Goal: Information Seeking & Learning: Learn about a topic

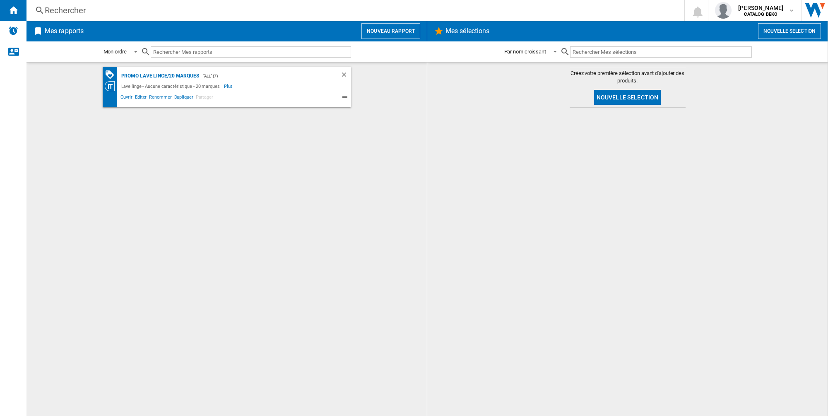
click at [66, 10] on div "Rechercher" at bounding box center [354, 11] width 618 height 12
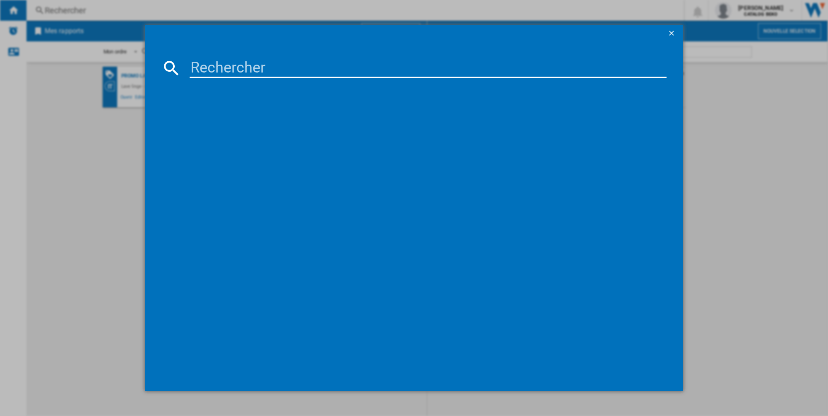
click at [209, 66] on input at bounding box center [428, 68] width 477 height 20
paste input "BDIN38460"
type input "BDIN38460"
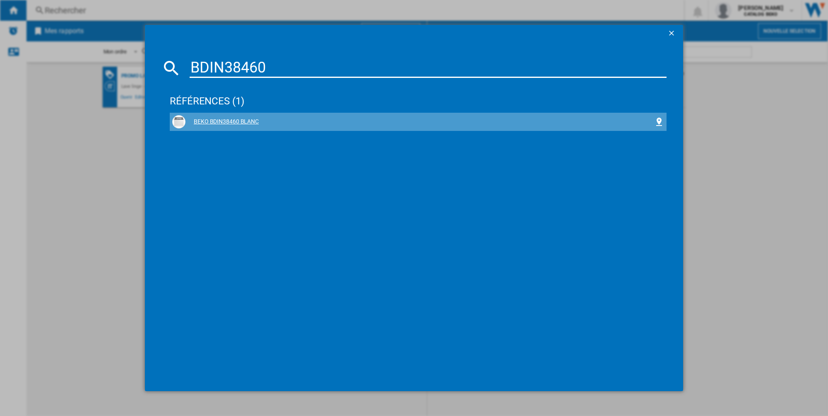
click at [223, 119] on div "BEKO BDIN38460 BLANC" at bounding box center [419, 122] width 469 height 8
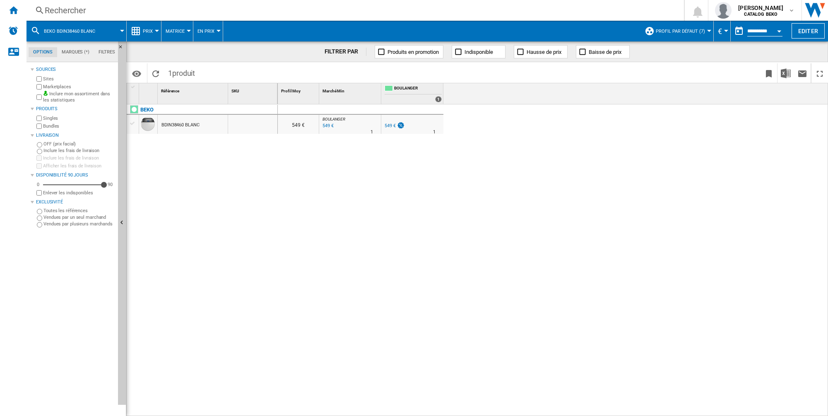
click at [144, 29] on span "Prix" at bounding box center [148, 31] width 10 height 5
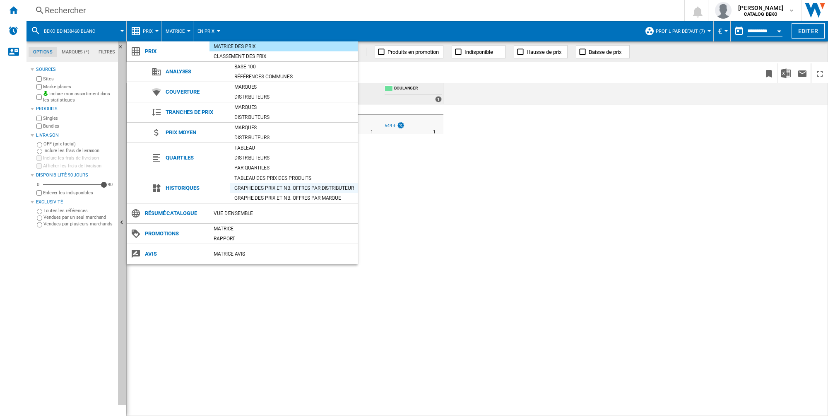
click at [288, 184] on div "Graphe des prix et nb. offres par distributeur" at bounding box center [293, 188] width 127 height 8
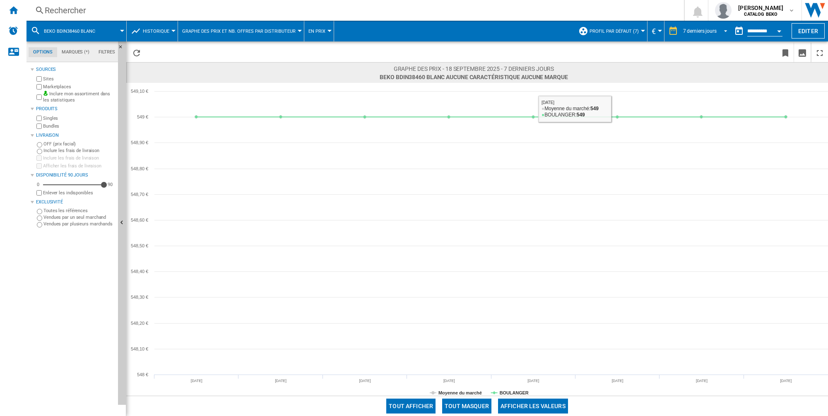
click at [704, 34] on md-select-value "7 derniers jours" at bounding box center [706, 31] width 48 height 12
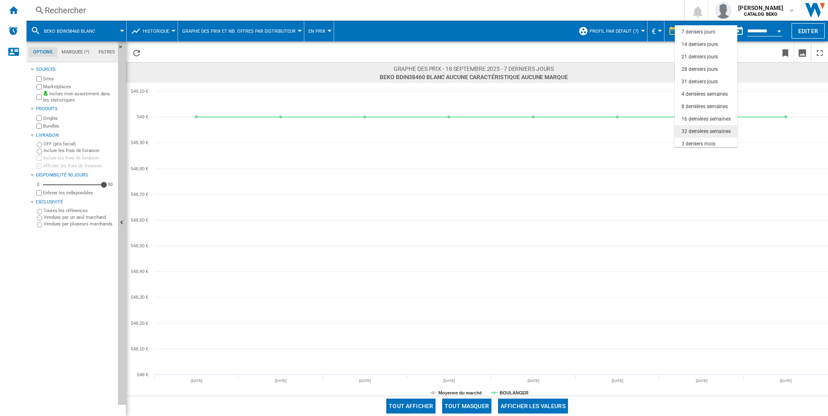
scroll to position [52, 0]
click at [700, 113] on div "6 derniers mois" at bounding box center [698, 116] width 34 height 7
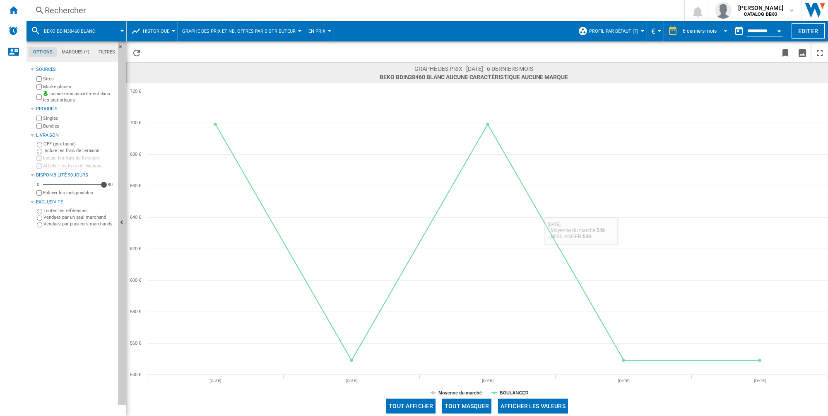
click at [690, 31] on div "6 derniers mois" at bounding box center [700, 31] width 34 height 6
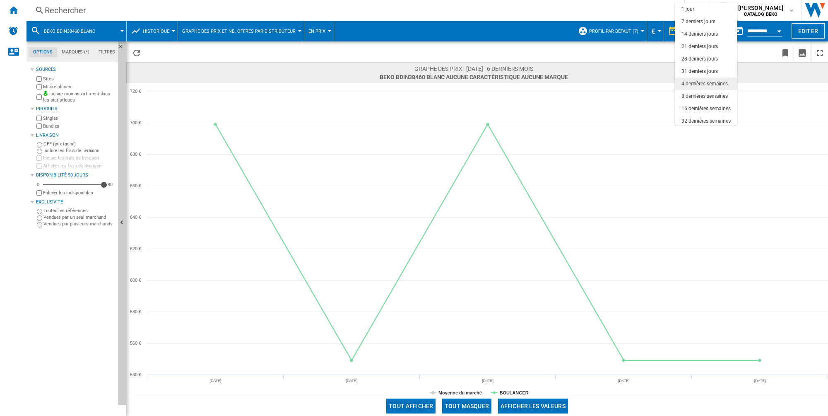
scroll to position [52, 0]
click at [699, 70] on div "32 dernières semaines" at bounding box center [705, 69] width 49 height 7
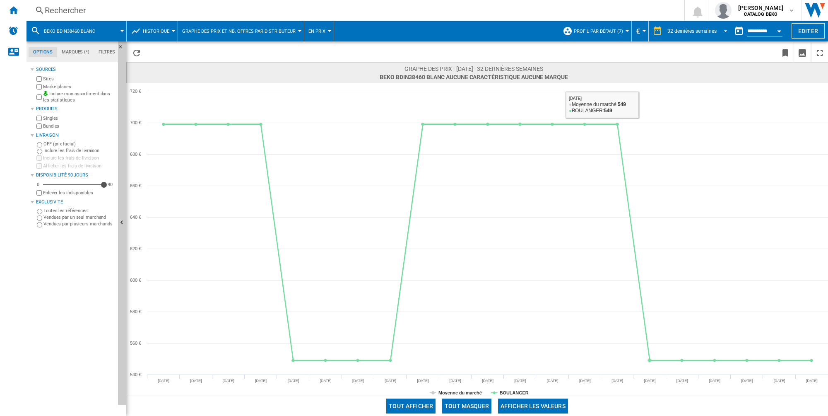
click at [703, 26] on md-select-value "32 dernières semaines" at bounding box center [698, 31] width 64 height 12
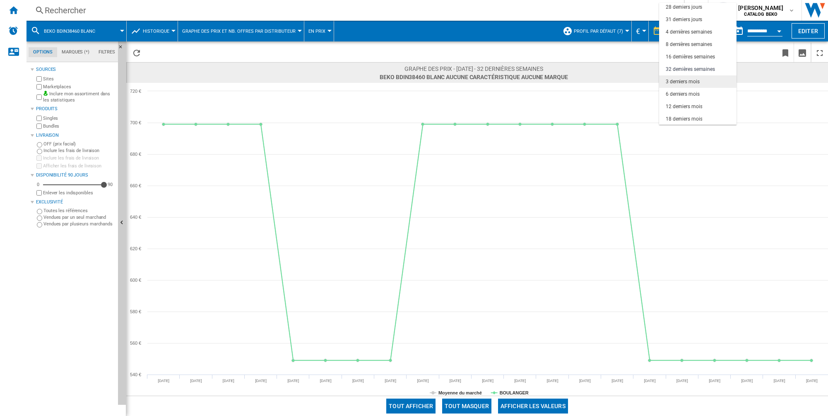
click at [676, 85] on md-option "3 derniers mois" at bounding box center [697, 81] width 77 height 12
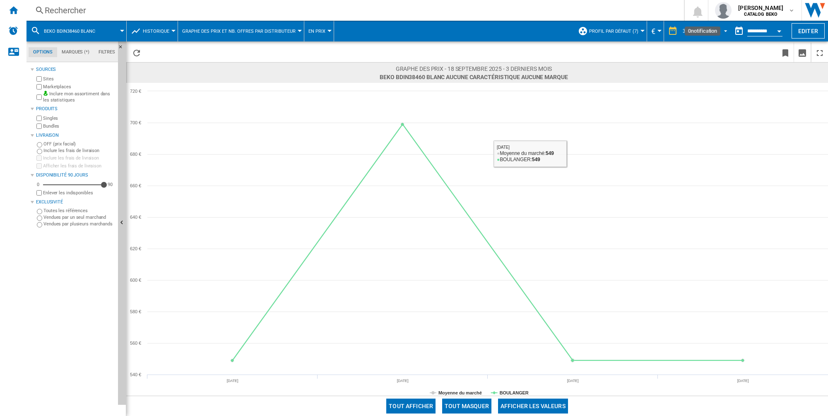
click at [694, 28] on div "3 derniers mois" at bounding box center [700, 31] width 34 height 6
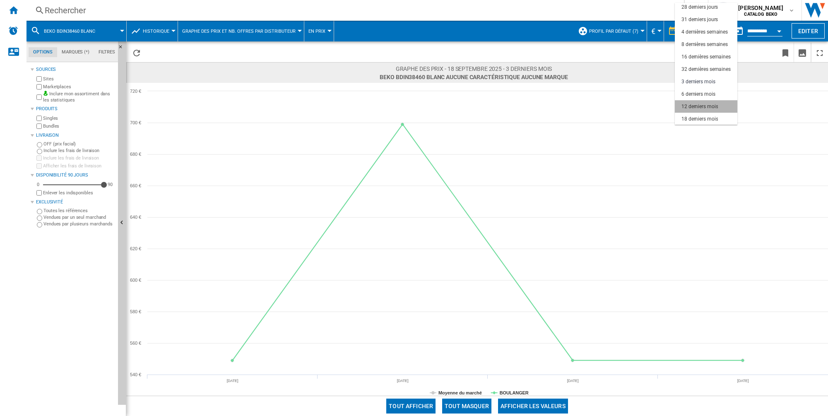
click at [698, 106] on div "12 derniers mois" at bounding box center [699, 106] width 36 height 7
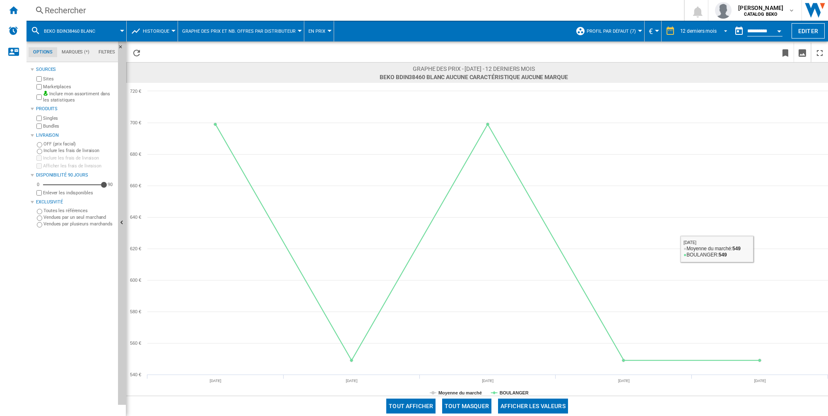
click at [693, 35] on md-select-value "12 derniers mois" at bounding box center [704, 31] width 51 height 12
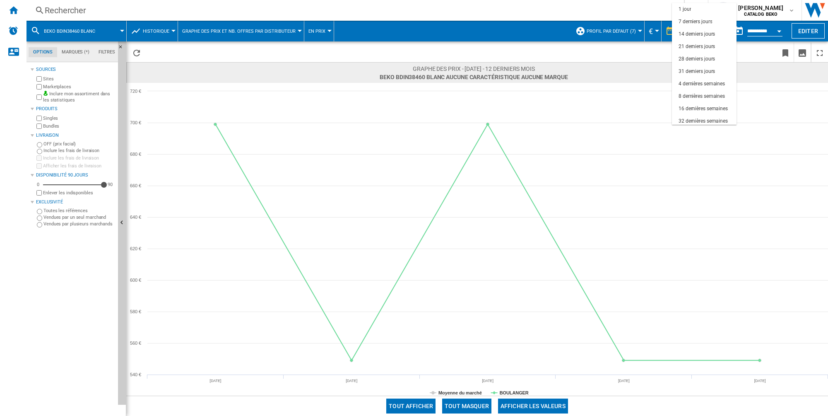
scroll to position [52, 0]
click at [702, 78] on div "3 derniers mois" at bounding box center [695, 81] width 34 height 7
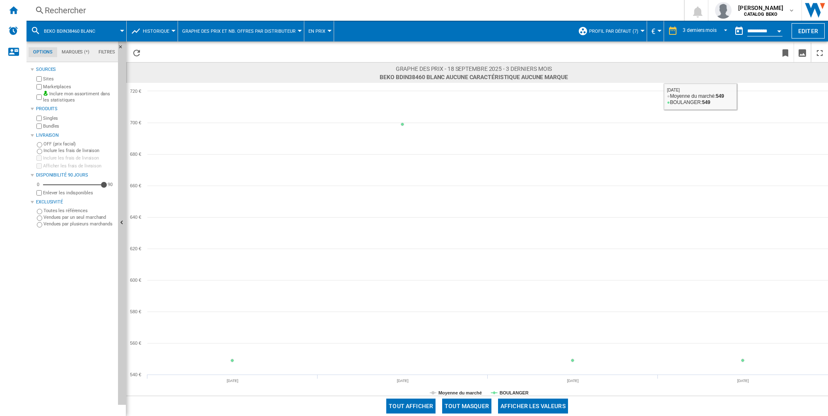
click at [680, 31] on div "3 derniers mois 1 jour 7 derniers jours 14 derniers jours 21 derniers jours 28 …" at bounding box center [704, 31] width 53 height 14
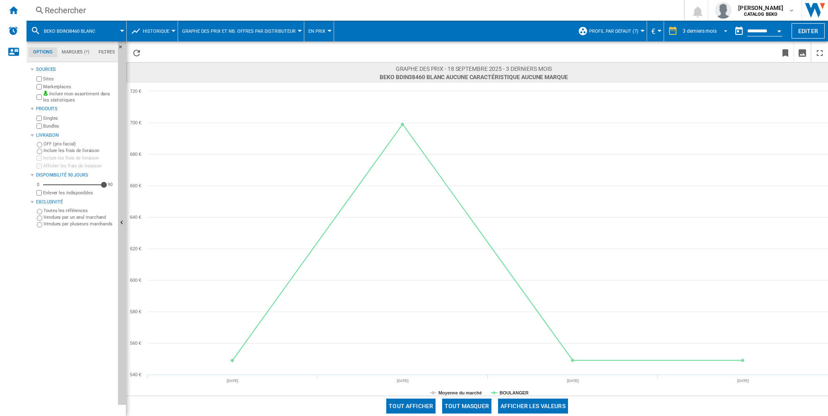
click at [703, 28] on div "3 derniers mois" at bounding box center [700, 31] width 34 height 6
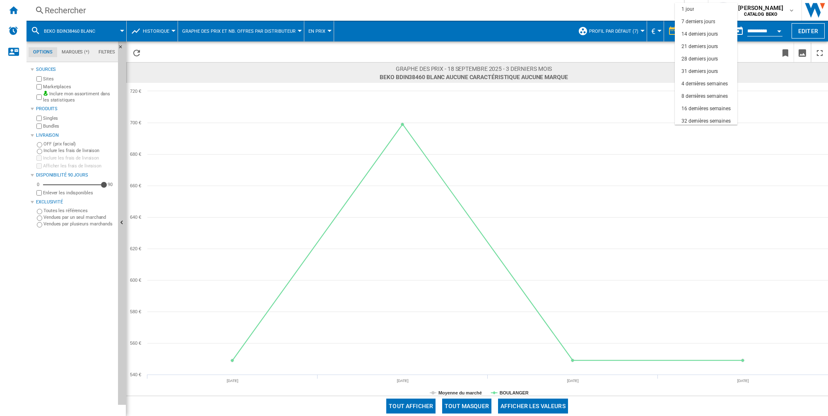
scroll to position [52, 0]
click at [705, 61] on md-option "16 dernières semaines" at bounding box center [706, 56] width 62 height 12
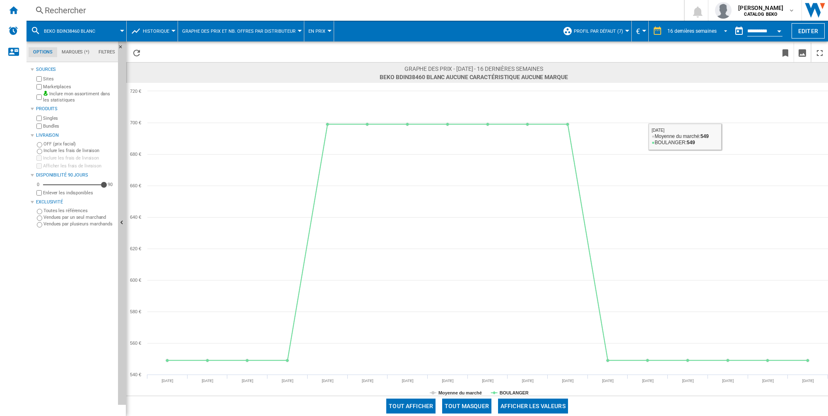
click at [687, 28] on div "16 dernières semaines" at bounding box center [691, 31] width 49 height 6
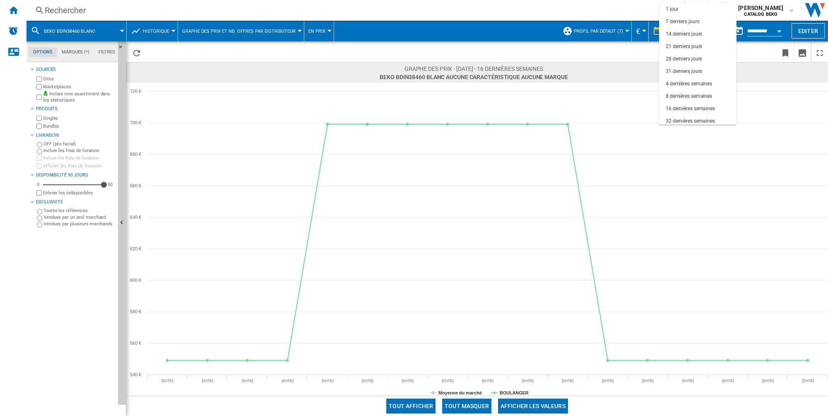
scroll to position [52, 0]
click at [689, 44] on div "8 dernières semaines" at bounding box center [689, 44] width 46 height 7
